Goal: Obtain resource: Obtain resource

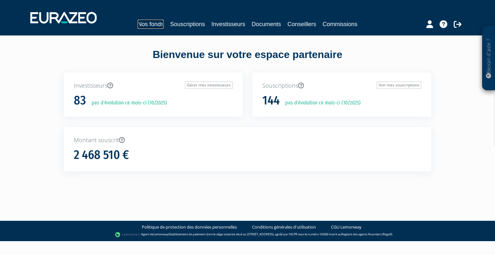
click at [158, 23] on link "Nos fonds" at bounding box center [151, 24] width 26 height 9
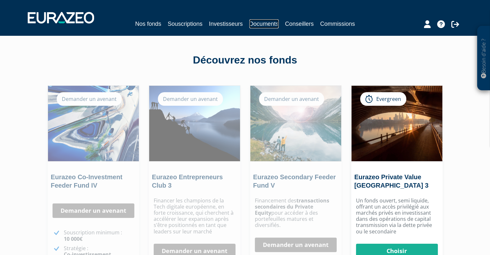
click at [257, 23] on link "Documents" at bounding box center [263, 23] width 29 height 9
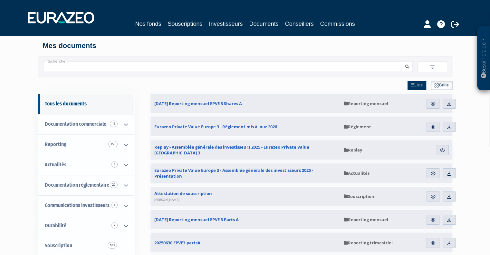
click at [124, 66] on input "Recherche" at bounding box center [222, 66] width 359 height 11
paste input "Eurazeo Entrepreneurs Club 3"
type input "Eurazeo Entrepreneurs Club 3"
click at [402, 61] on button "submit" at bounding box center [407, 66] width 11 height 11
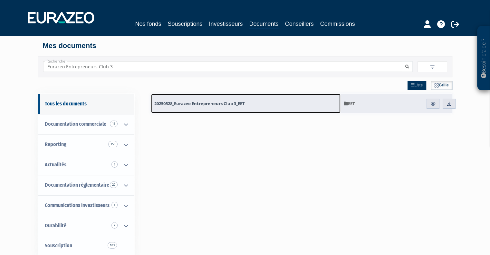
click at [213, 104] on span "20250528_Eurazeo Entrepreneurs Club 3_EET" at bounding box center [199, 104] width 91 height 6
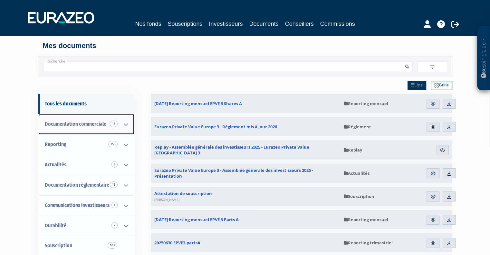
click at [125, 123] on icon at bounding box center [126, 124] width 17 height 20
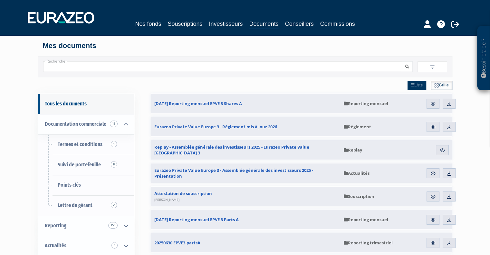
click at [95, 67] on input "Recherche" at bounding box center [222, 66] width 359 height 11
paste input "Eurazeo Entrepreneurs Club 3"
type input "Eurazeo Entrepreneurs Club 3"
drag, startPoint x: 53, startPoint y: 66, endPoint x: 36, endPoint y: 68, distance: 16.8
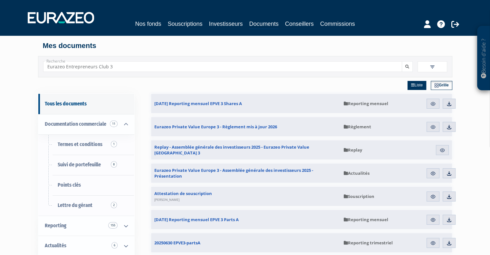
drag, startPoint x: -6, startPoint y: 67, endPoint x: -32, endPoint y: 66, distance: 25.8
type input "club"
click at [402, 61] on button "submit" at bounding box center [407, 66] width 11 height 11
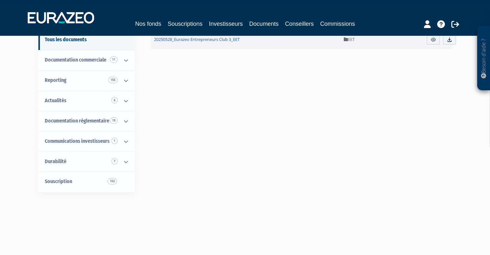
scroll to position [64, 0]
click at [107, 179] on link "Souscription 103" at bounding box center [86, 181] width 96 height 20
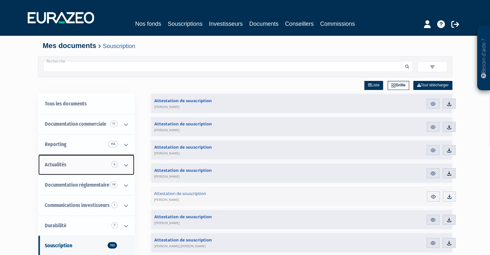
click at [125, 169] on icon at bounding box center [126, 165] width 17 height 20
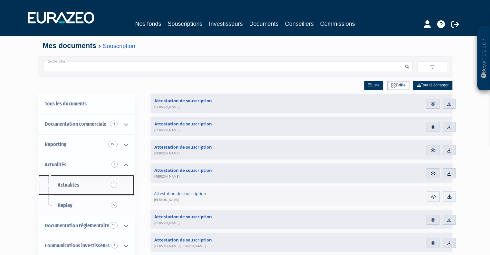
click at [63, 186] on span "Actualités 1" at bounding box center [69, 185] width 22 height 6
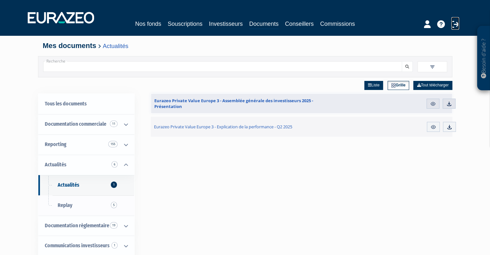
click at [454, 23] on icon at bounding box center [455, 24] width 8 height 8
